Goal: Transaction & Acquisition: Download file/media

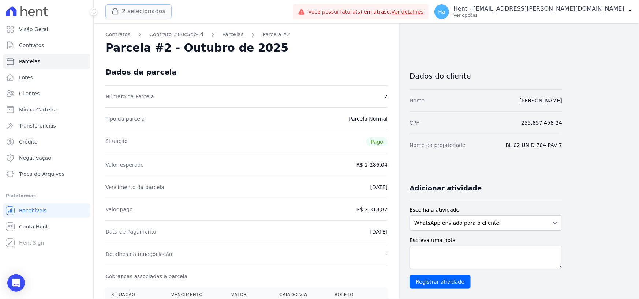
click at [127, 11] on button "2 selecionados" at bounding box center [138, 11] width 66 height 14
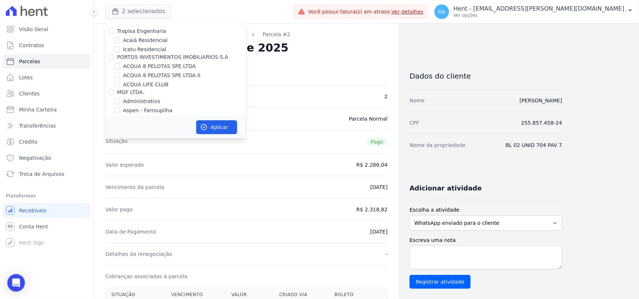
scroll to position [5489, 0]
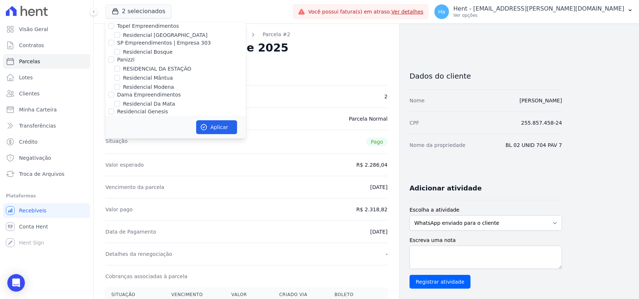
click at [111, 219] on input "[PERSON_NAME]" at bounding box center [111, 222] width 6 height 6
checkbox input "true"
click at [228, 125] on button "Aplicar" at bounding box center [216, 127] width 41 height 14
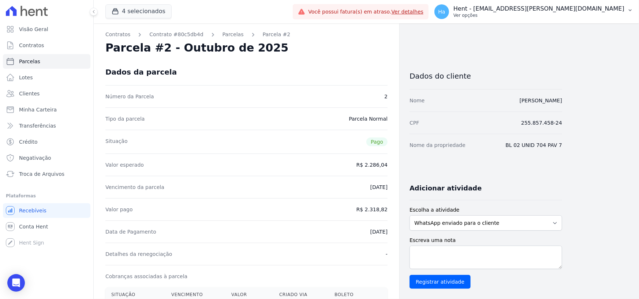
click at [589, 8] on p "Hent - [EMAIL_ADDRESS][DOMAIN_NAME]" at bounding box center [538, 8] width 171 height 7
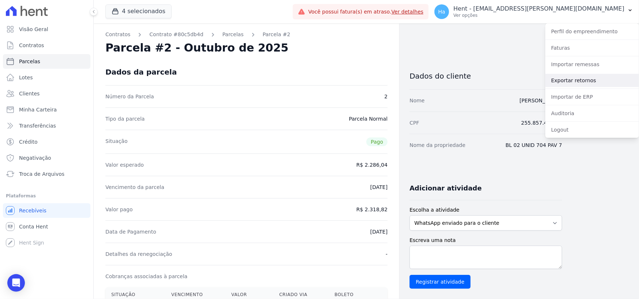
click at [574, 80] on link "Exportar retornos" at bounding box center [592, 80] width 94 height 13
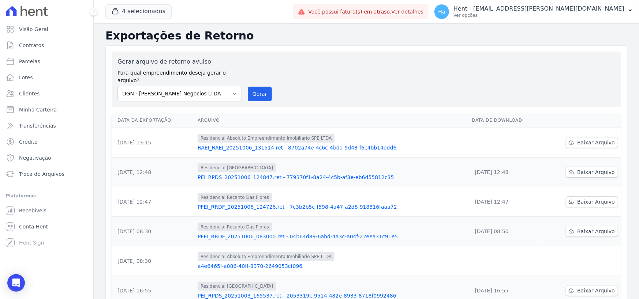
click at [258, 174] on link "PEI_RPDS_20251006_124847.ret - 779370f1-8a24-4c5b-af3e-eb6d55812c35" at bounding box center [332, 177] width 268 height 7
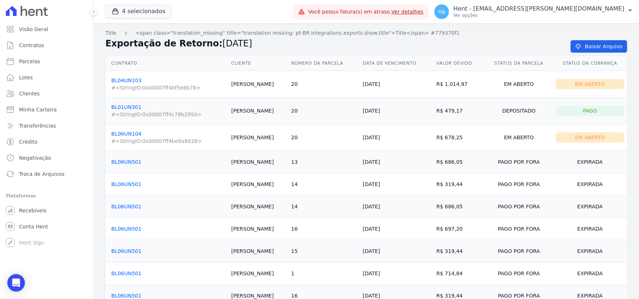
scroll to position [175, 0]
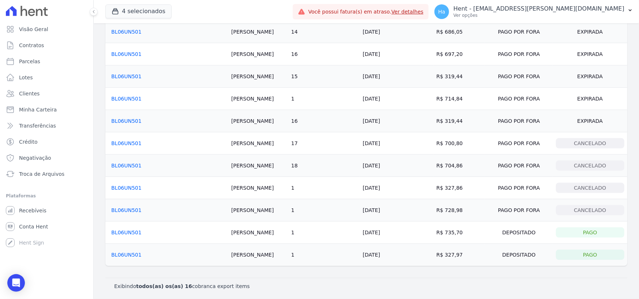
click at [126, 233] on link "BL06UN501" at bounding box center [126, 233] width 30 height 6
click at [126, 255] on link "BL06UN501" at bounding box center [126, 255] width 30 height 6
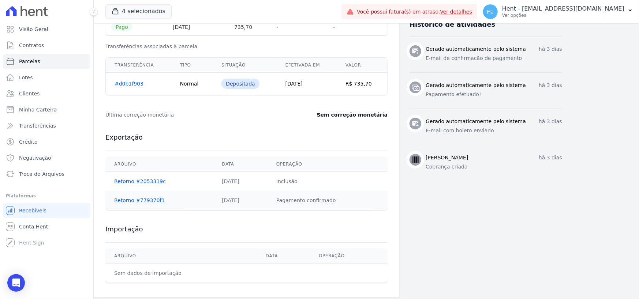
scroll to position [287, 0]
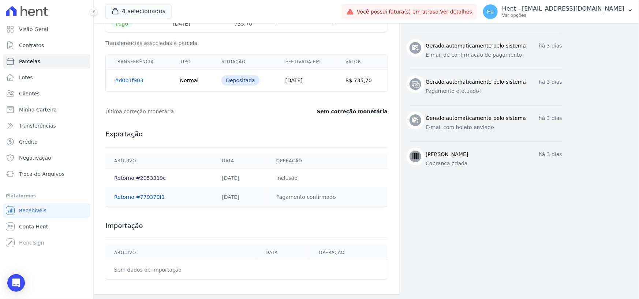
click at [140, 176] on link "Retorno #2053319c" at bounding box center [140, 178] width 52 height 6
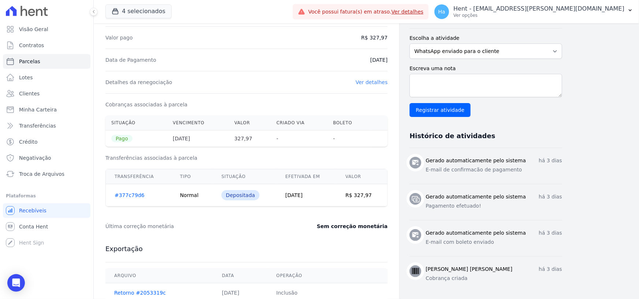
scroll to position [287, 0]
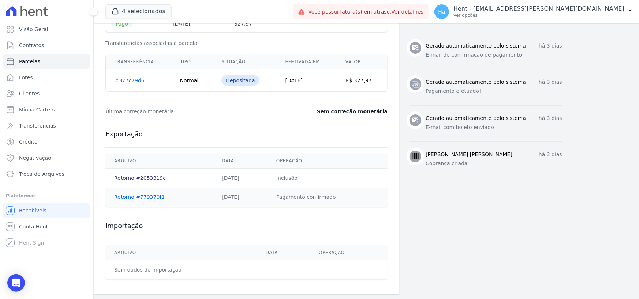
click at [139, 180] on link "Retorno #2053319c" at bounding box center [140, 178] width 52 height 6
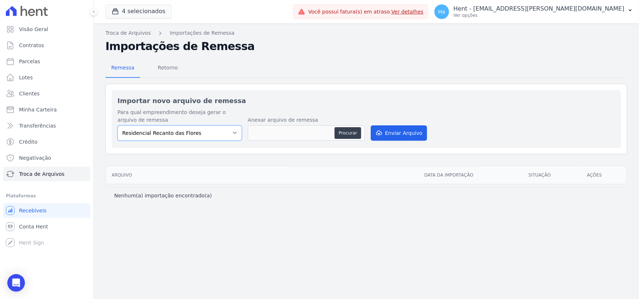
click at [241, 135] on select "Residencial Recanto das Flores Residencial Piazza Di Siena RESIDENCIAL ABSOLUTO…" at bounding box center [179, 132] width 124 height 15
select select "676d65bc-c0c9-47de-aba1-80f9b00b3362"
click at [117, 125] on select "Residencial Recanto das Flores Residencial Piazza Di Siena RESIDENCIAL ABSOLUTO…" at bounding box center [179, 132] width 124 height 15
click at [164, 65] on span "Retorno" at bounding box center [167, 67] width 29 height 15
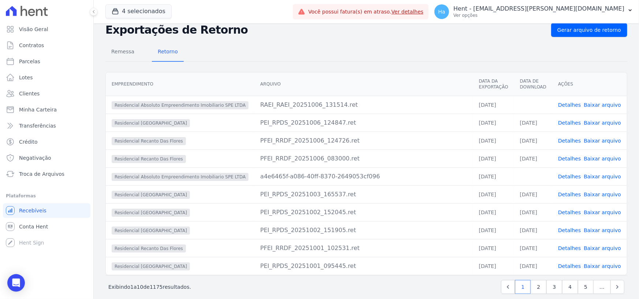
scroll to position [26, 0]
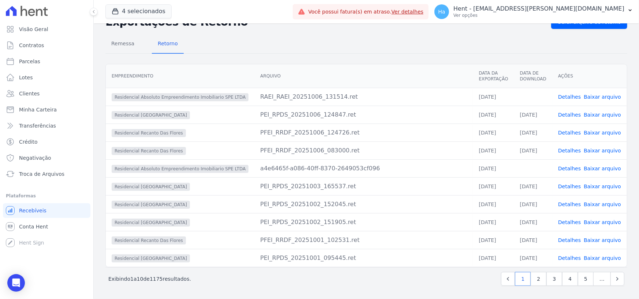
click at [571, 185] on link "Detalhes" at bounding box center [569, 187] width 23 height 6
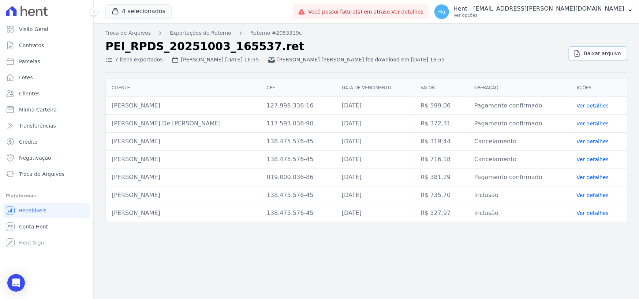
click at [606, 56] on span "Baixar arquivo" at bounding box center [601, 53] width 37 height 7
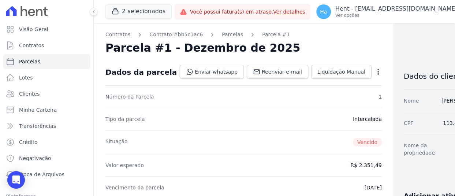
scroll to position [0, 22]
